Goal: Transaction & Acquisition: Obtain resource

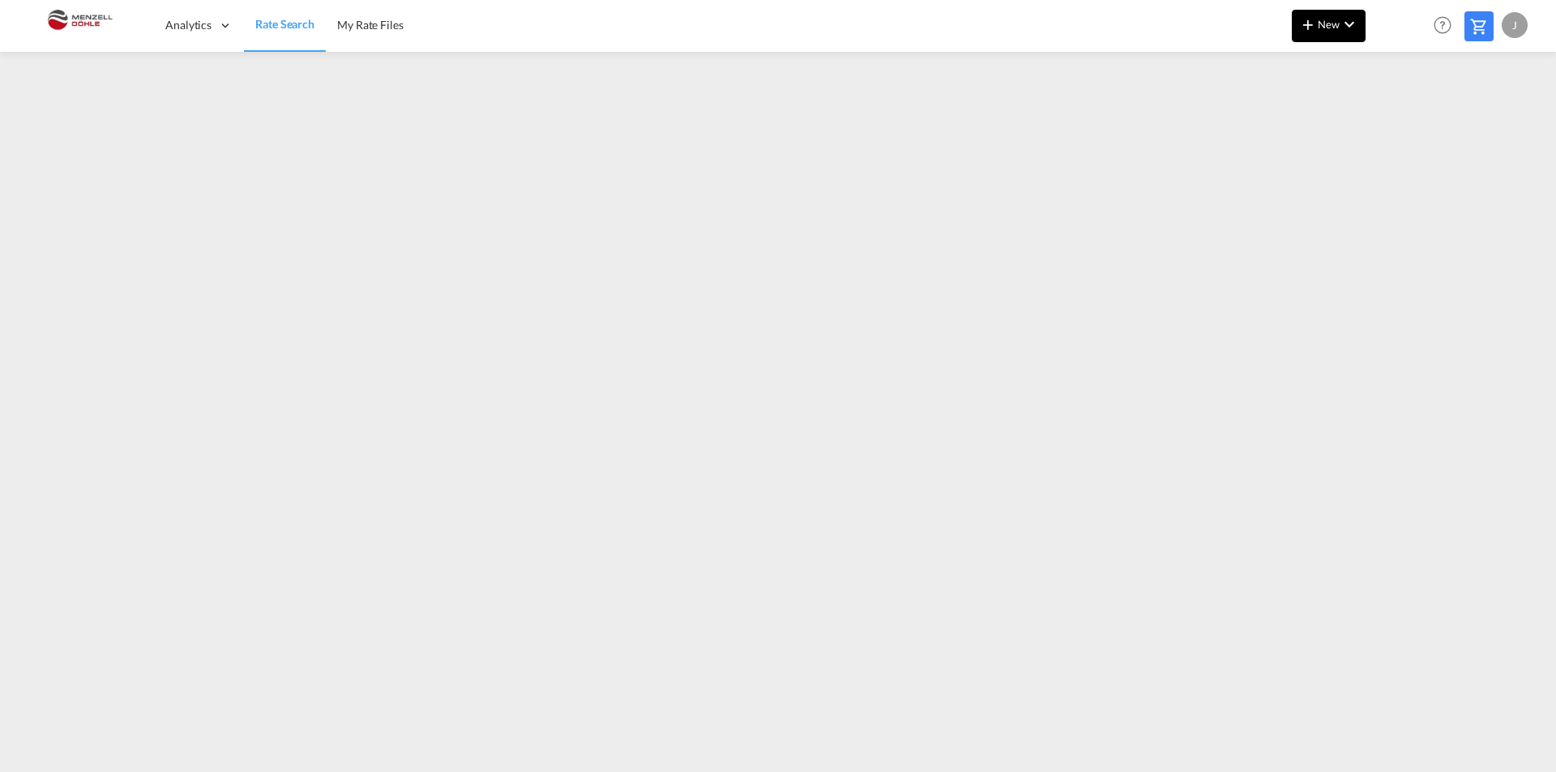
click at [1329, 26] on span "New" at bounding box center [1328, 24] width 61 height 13
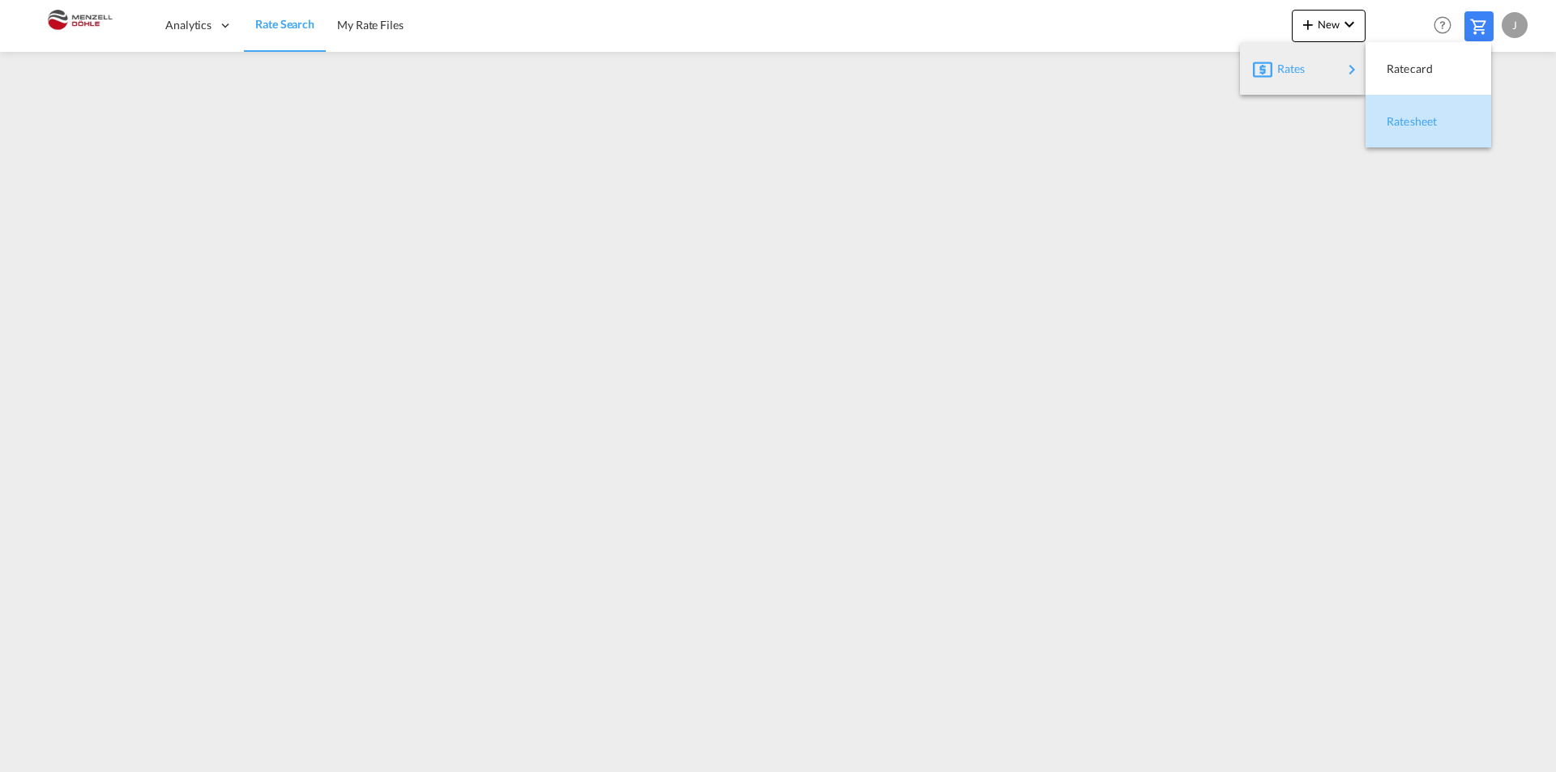
click at [1430, 128] on div "Ratesheet" at bounding box center [1417, 121] width 60 height 41
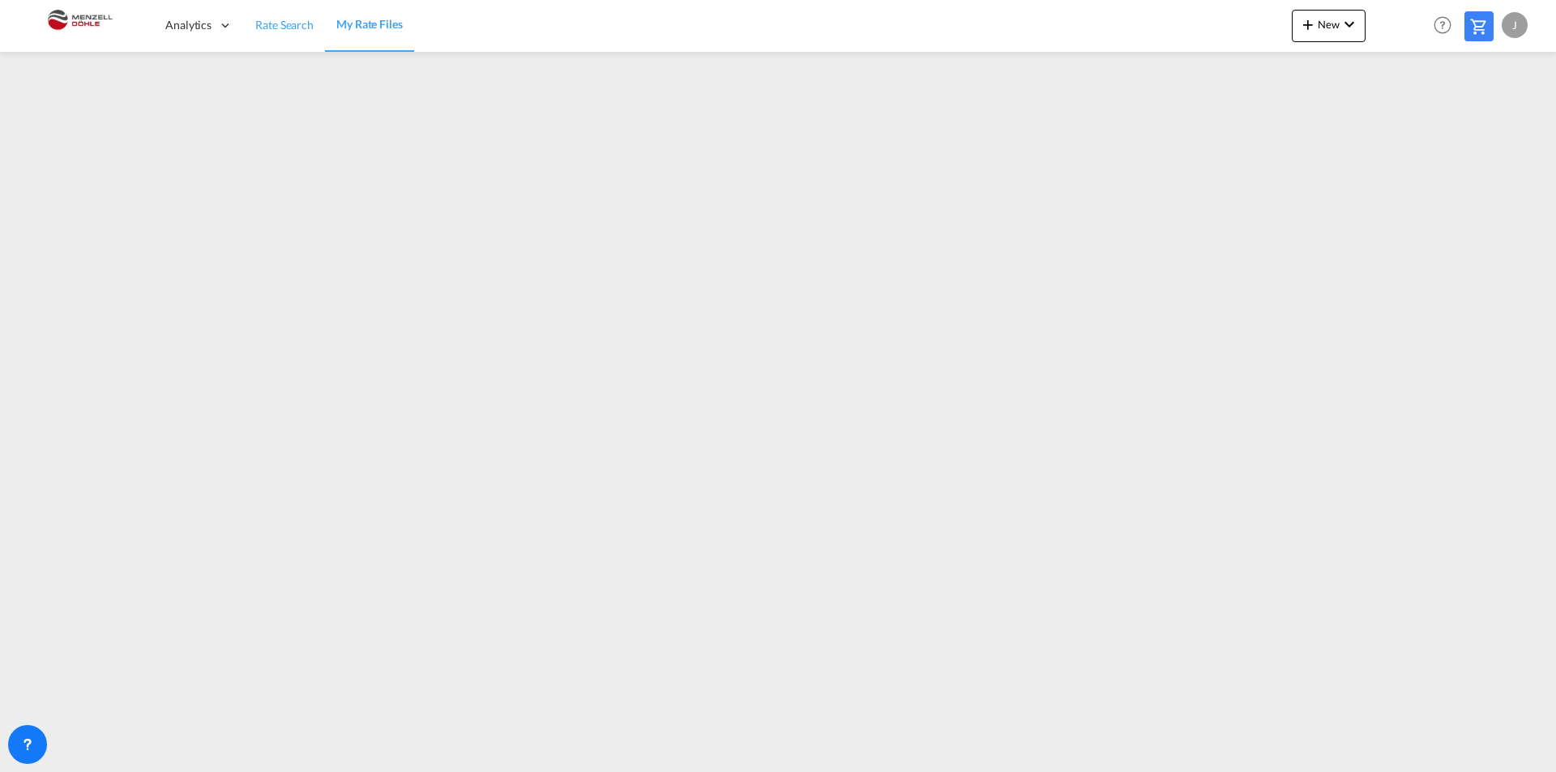
click at [297, 19] on span "Rate Search" at bounding box center [284, 25] width 58 height 14
